Goal: Task Accomplishment & Management: Manage account settings

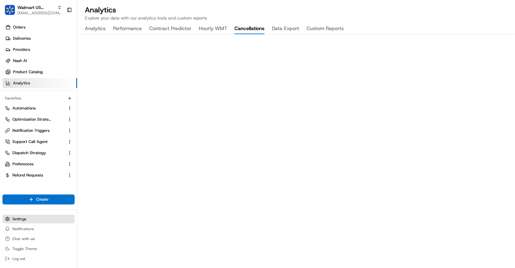
click at [20, 219] on span "Settings" at bounding box center [19, 218] width 14 height 5
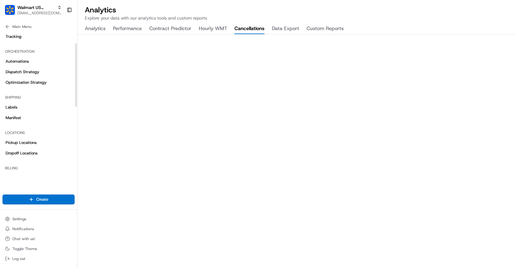
scroll to position [121, 0]
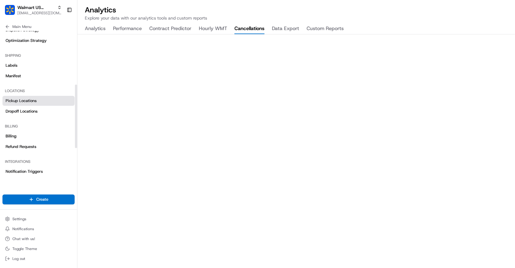
click at [43, 97] on link "Pickup Locations" at bounding box center [38, 101] width 72 height 10
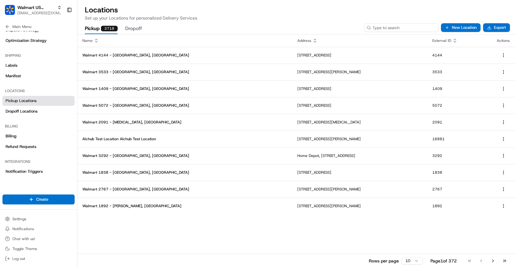
click at [404, 26] on input at bounding box center [401, 27] width 74 height 9
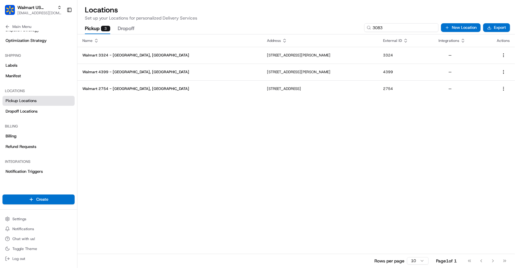
click at [400, 30] on input "3083" at bounding box center [401, 27] width 74 height 9
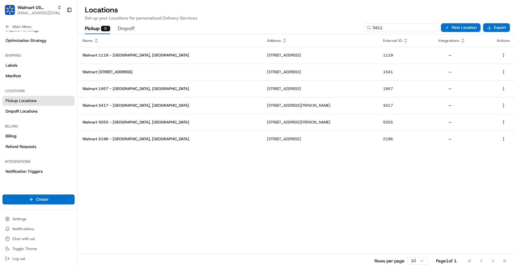
click at [389, 29] on input "3411" at bounding box center [401, 27] width 74 height 9
type input "4206"
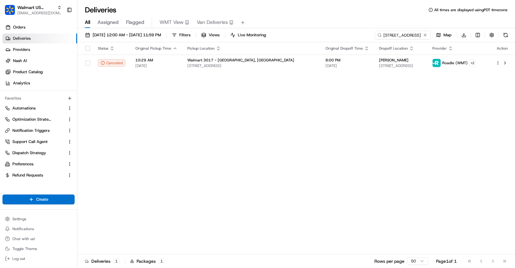
scroll to position [0, 23]
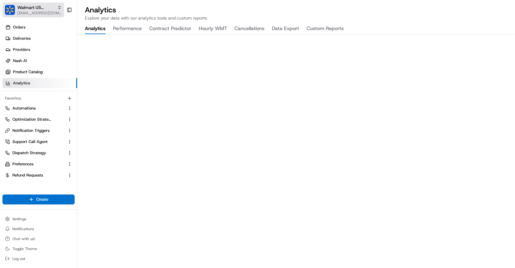
click at [53, 12] on span "[EMAIL_ADDRESS][DOMAIN_NAME]" at bounding box center [39, 13] width 44 height 5
